Goal: Navigation & Orientation: Understand site structure

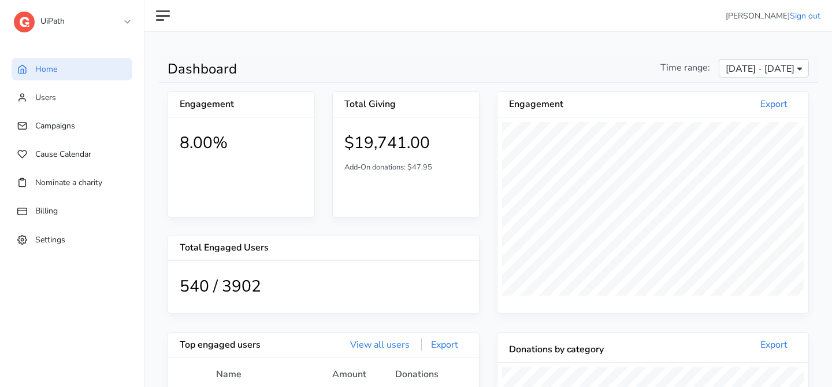
scroll to position [213, 311]
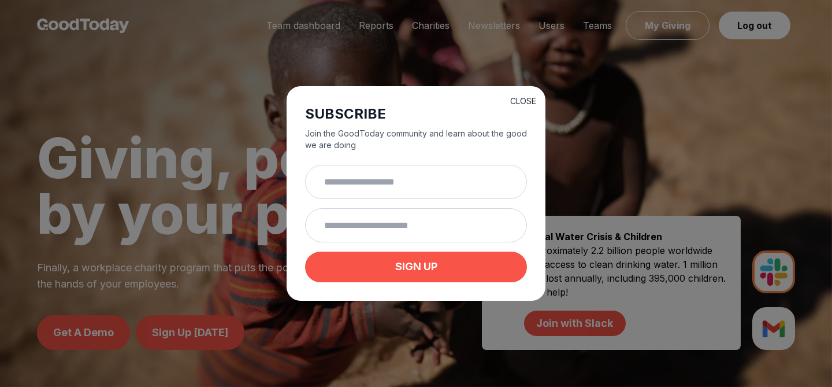
click at [522, 96] on button "CLOSE" at bounding box center [523, 101] width 26 height 12
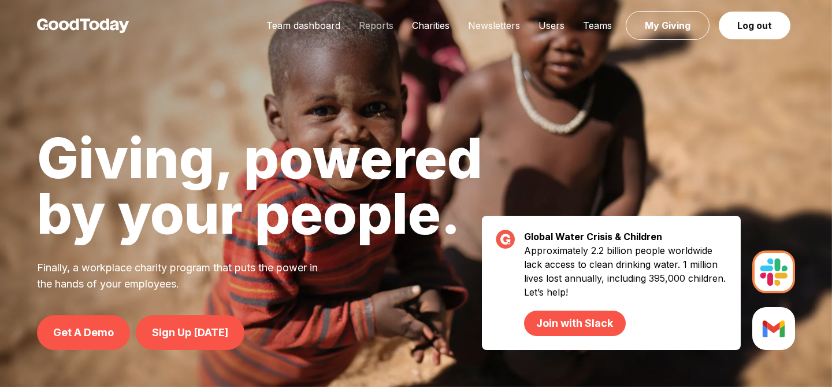
click at [377, 25] on link "Reports" at bounding box center [376, 26] width 53 height 12
click at [444, 25] on link "Charities" at bounding box center [431, 26] width 56 height 12
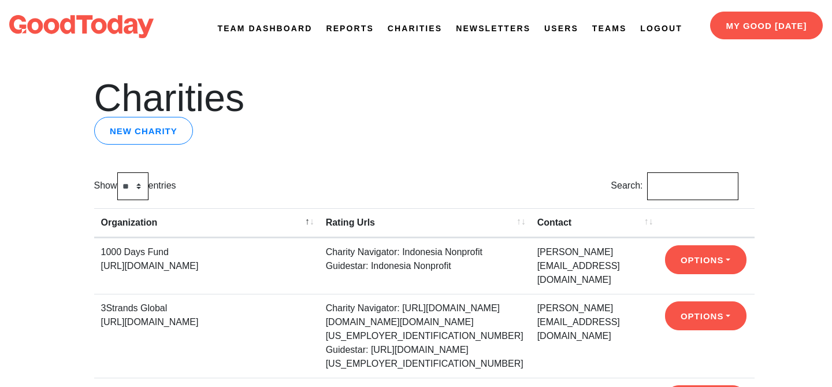
click at [503, 24] on link "Newsletters" at bounding box center [493, 29] width 75 height 12
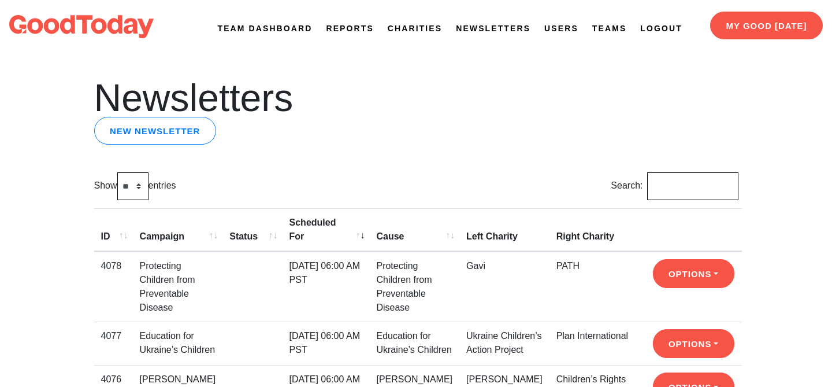
click at [555, 33] on link "Users" at bounding box center [561, 29] width 34 height 12
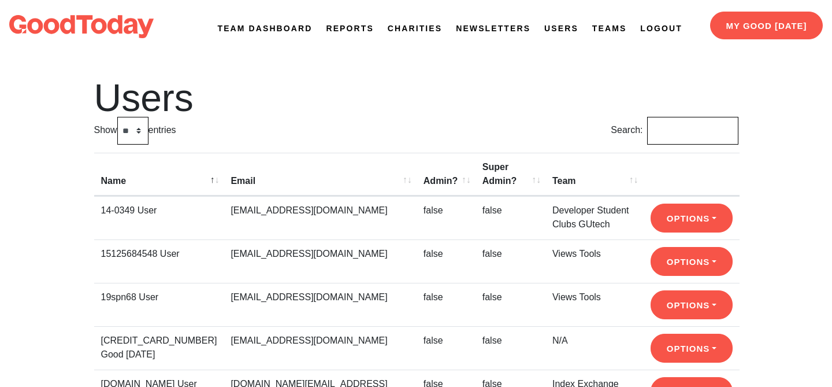
click at [596, 25] on link "Teams" at bounding box center [609, 29] width 35 height 12
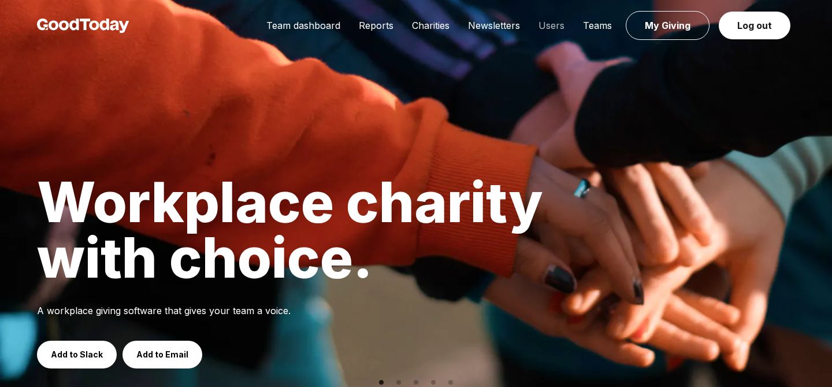
click at [546, 28] on link "Users" at bounding box center [551, 26] width 45 height 12
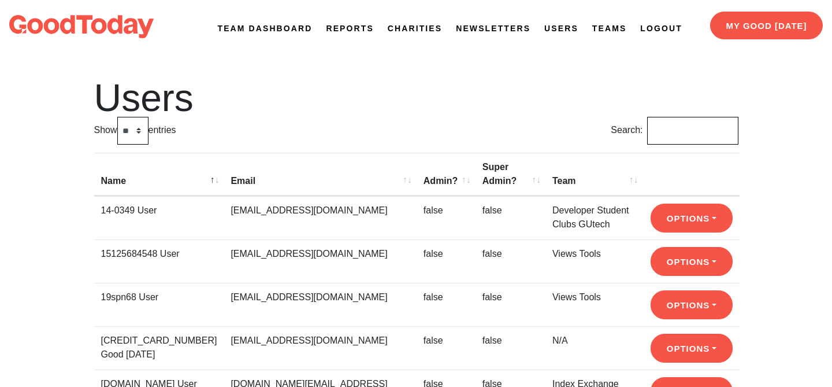
click at [335, 34] on link "Reports" at bounding box center [349, 29] width 47 height 12
click at [229, 27] on link "Team Dashboard" at bounding box center [265, 29] width 95 height 12
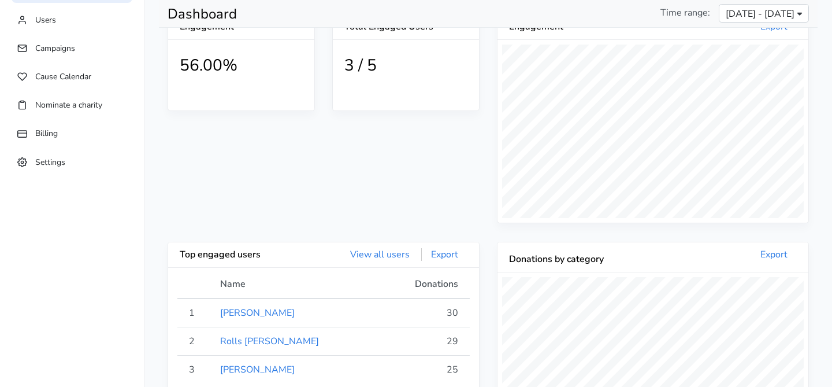
scroll to position [24, 0]
